Goal: Transaction & Acquisition: Purchase product/service

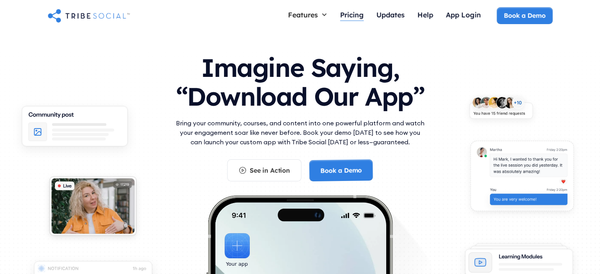
click at [354, 7] on div "Pricing" at bounding box center [352, 15] width 24 height 17
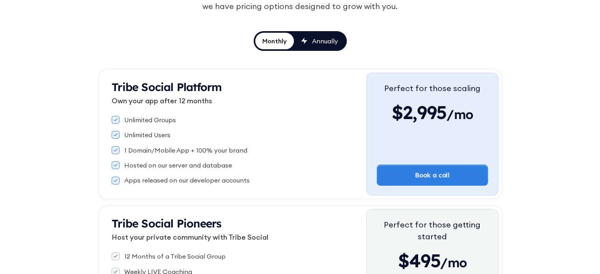
scroll to position [118, 0]
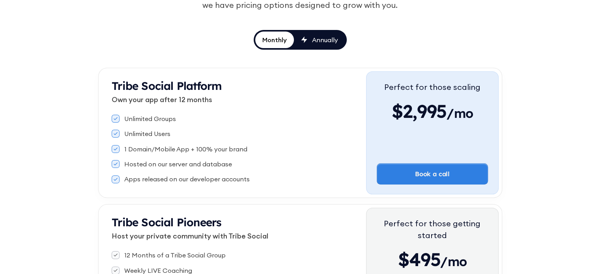
drag, startPoint x: 303, startPoint y: 86, endPoint x: 273, endPoint y: 107, distance: 37.1
click at [273, 107] on div "Tribe Social Platform Own your app after 12 months" at bounding box center [239, 95] width 254 height 32
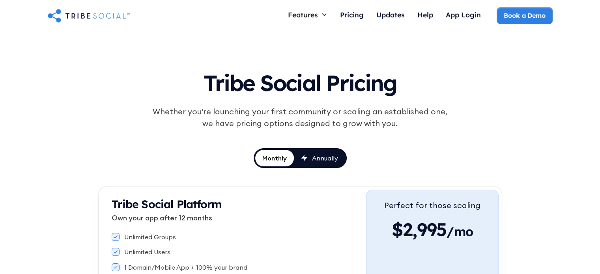
click at [84, 11] on img "home" at bounding box center [89, 15] width 82 height 16
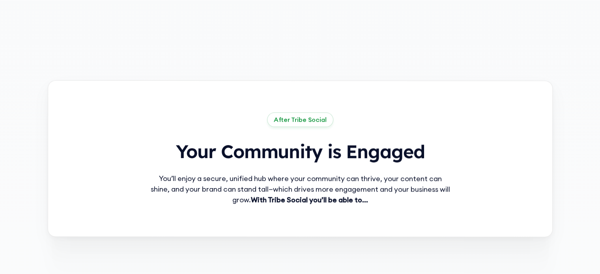
scroll to position [592, 0]
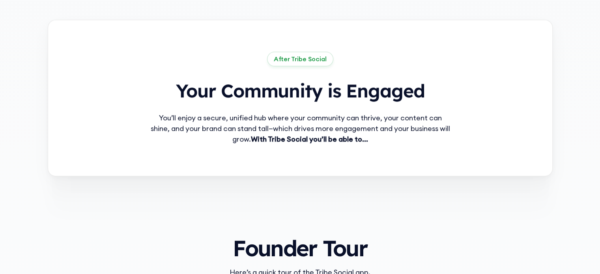
drag, startPoint x: 82, startPoint y: 13, endPoint x: 54, endPoint y: 28, distance: 32.1
click at [54, 28] on div "After Tribe Social Your Community is Engaged You’ll enjoy a secure, unified hub…" at bounding box center [300, 98] width 505 height 157
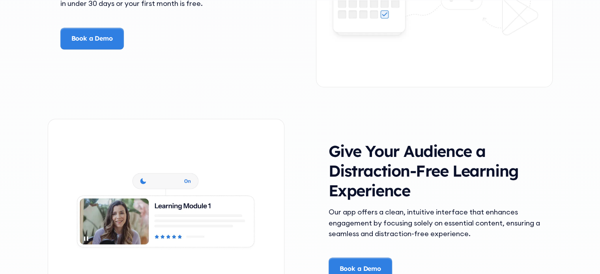
scroll to position [1341, 0]
